Goal: Information Seeking & Learning: Compare options

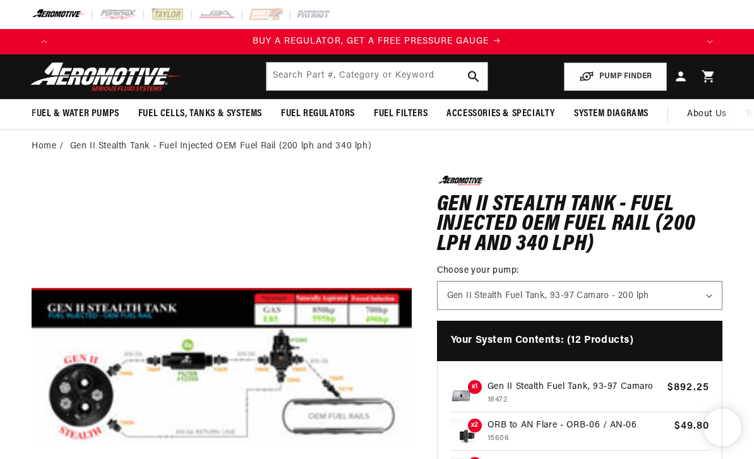
select select "/products/gen-ii-stealth-fuel-tank-93-97-camaro"
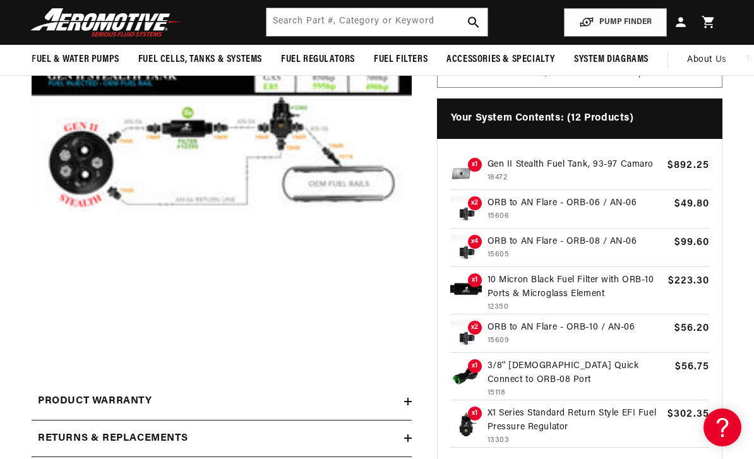
click at [527, 294] on p "10 Micron Black Fuel Filter with ORB-10 Ports & Microglass Element" at bounding box center [575, 288] width 175 height 28
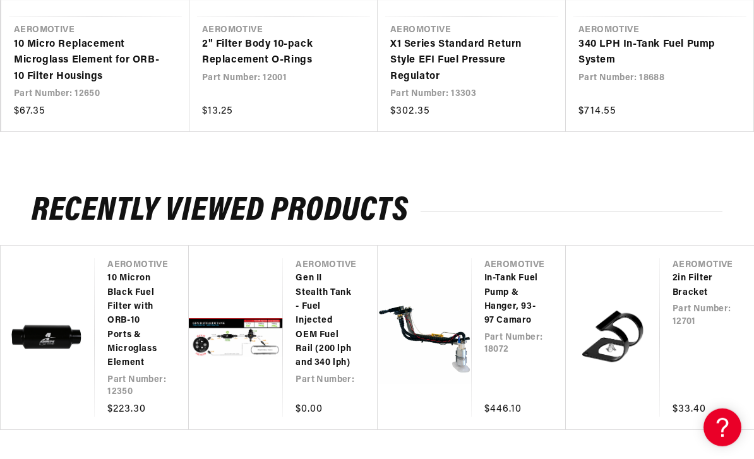
scroll to position [1258, 0]
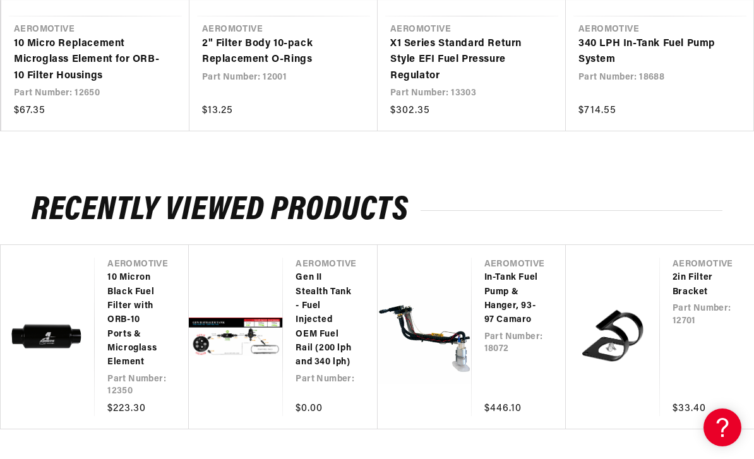
click at [673, 299] on link "2in Filter Bracket" at bounding box center [701, 285] width 56 height 28
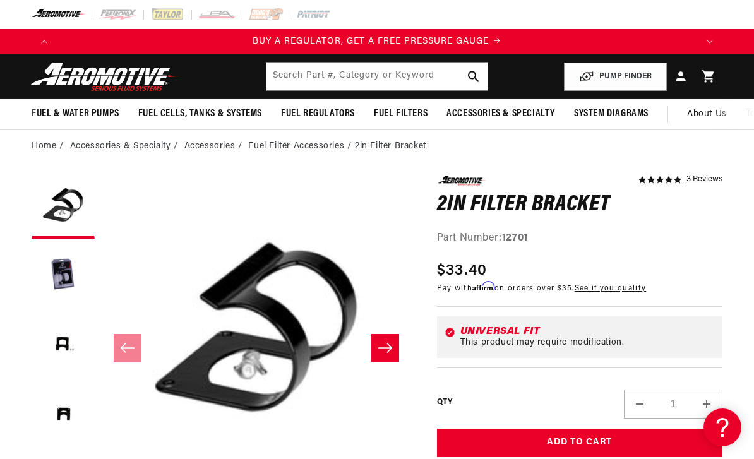
click at [74, 273] on button "Load image 2 in gallery view" at bounding box center [63, 276] width 63 height 63
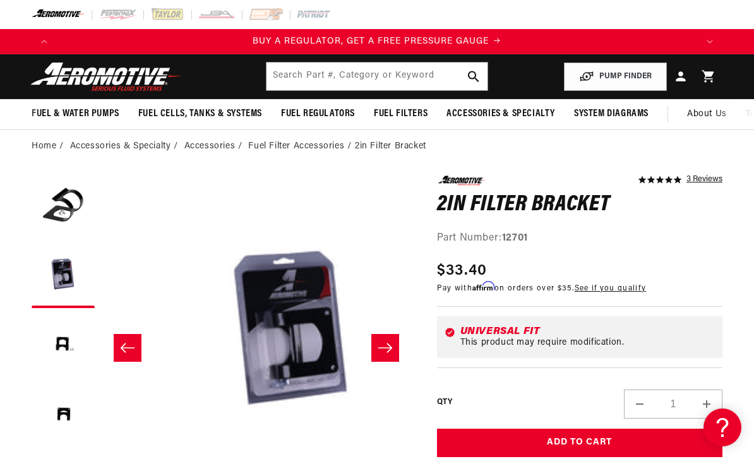
scroll to position [0, 311]
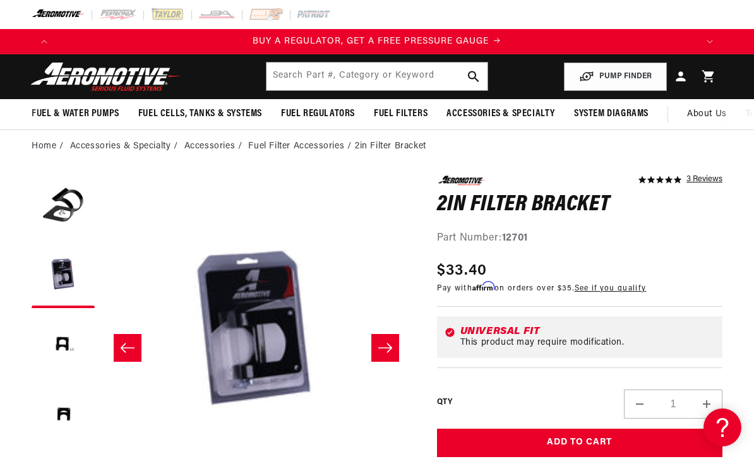
click at [66, 344] on button "Load image 3 in gallery view" at bounding box center [63, 346] width 63 height 63
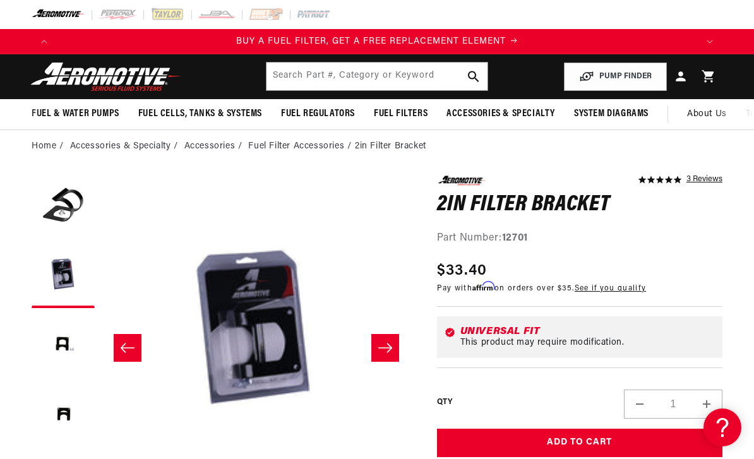
scroll to position [1, 311]
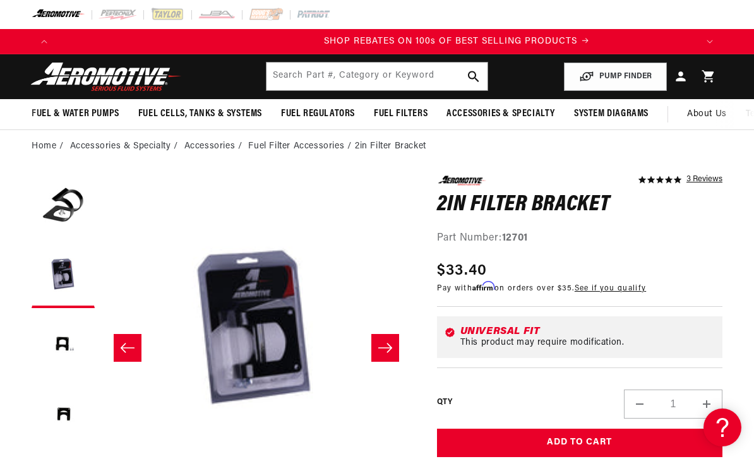
click at [68, 412] on button "Load image 4 in gallery view" at bounding box center [63, 415] width 63 height 63
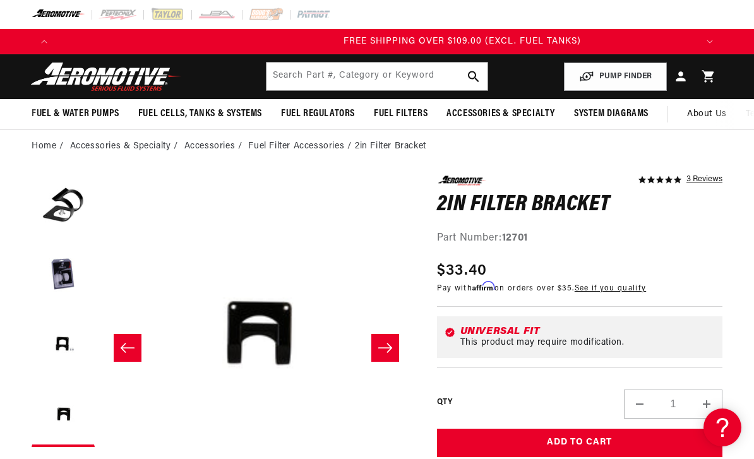
scroll to position [0, 1922]
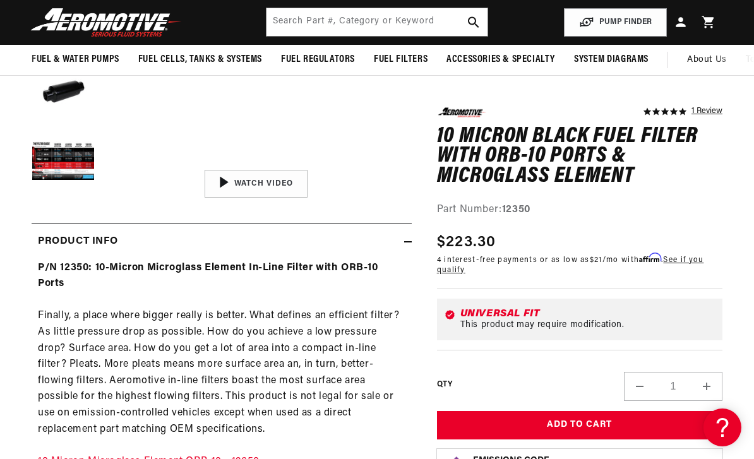
scroll to position [322, 0]
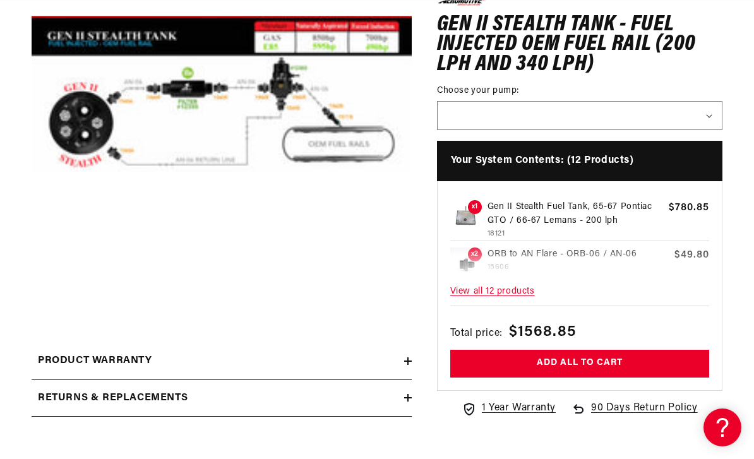
scroll to position [0, 641]
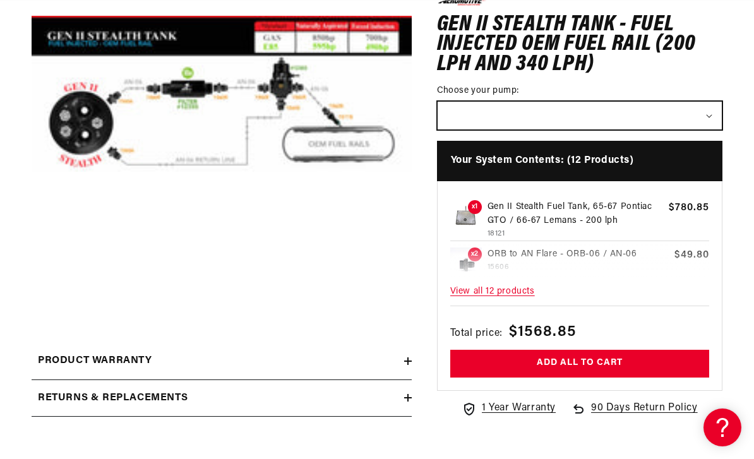
click at [714, 117] on select "Gen II Stealth Fuel Tank, 65-67 Pontiac GTO / 66-67 Lemans - 200 lph Gen II Ste…" at bounding box center [580, 116] width 284 height 28
select select "/products/gen-ii-stealth-fuel-tank-93-97-camaro"
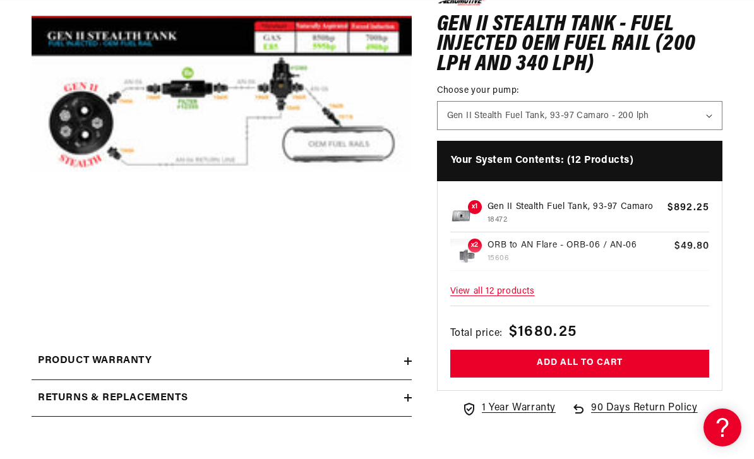
click at [496, 299] on span "View all 12 products" at bounding box center [580, 292] width 259 height 27
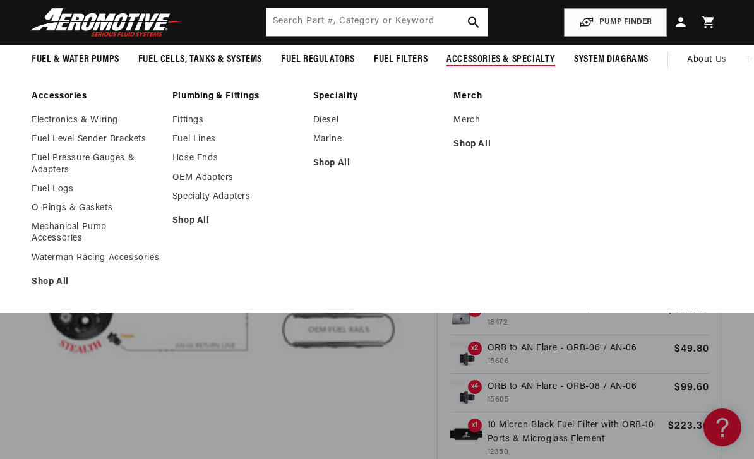
scroll to position [0, 1281]
click at [210, 142] on link "Fuel Lines" at bounding box center [236, 139] width 128 height 11
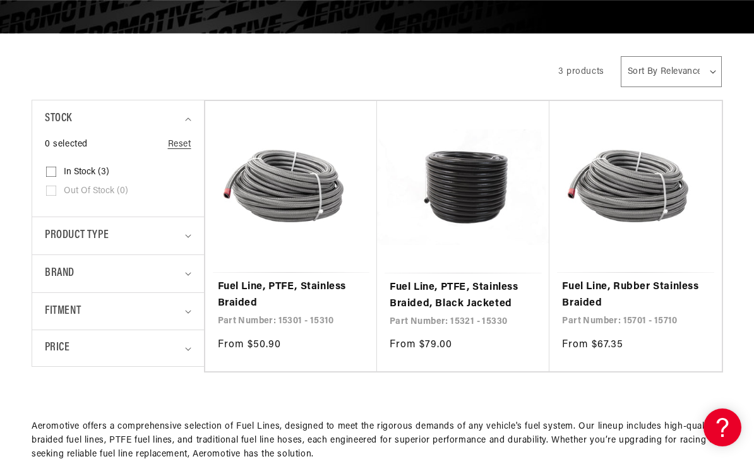
scroll to position [0, 1281]
click at [465, 307] on link "Fuel Line, PTFE, Stainless Braided, Black Jacketed" at bounding box center [463, 296] width 147 height 32
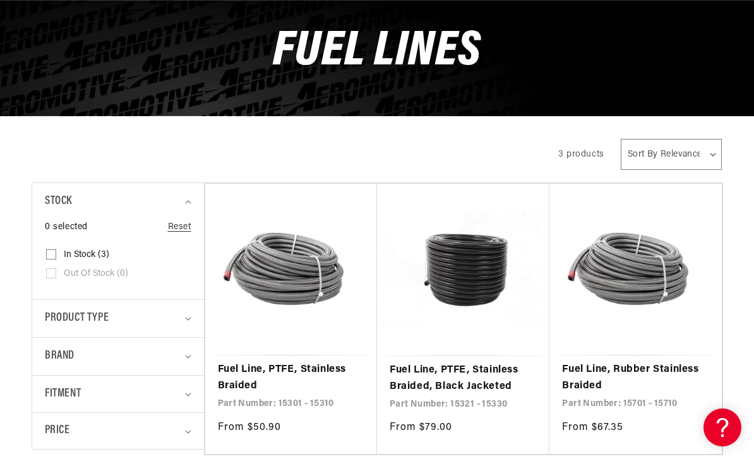
scroll to position [0, 1922]
click at [250, 383] on link "Fuel Line, PTFE, Stainless Braided" at bounding box center [291, 378] width 147 height 32
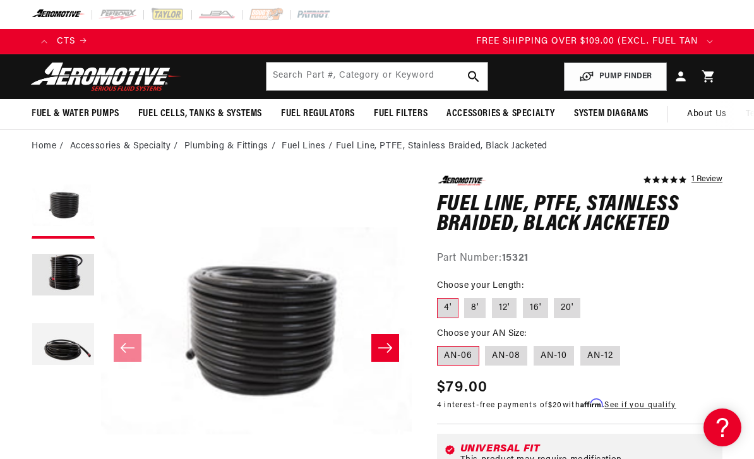
scroll to position [0, 1922]
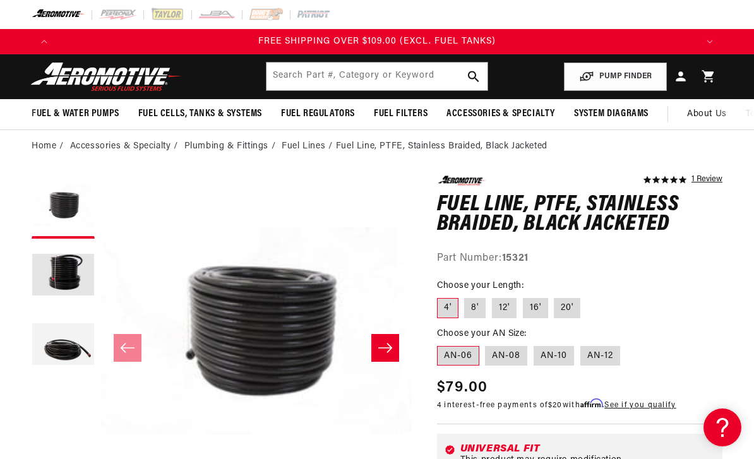
click at [559, 305] on label "20'" at bounding box center [567, 308] width 27 height 20
click at [555, 296] on input "20'" at bounding box center [555, 296] width 1 height 1
radio input "true"
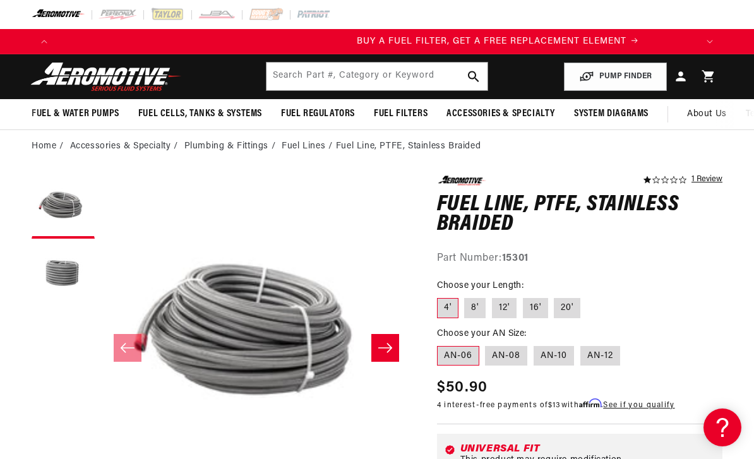
scroll to position [0, 641]
click at [554, 306] on label "20'" at bounding box center [567, 308] width 27 height 20
click at [555, 296] on input "20'" at bounding box center [555, 296] width 1 height 1
radio input "true"
